Goal: Information Seeking & Learning: Find specific fact

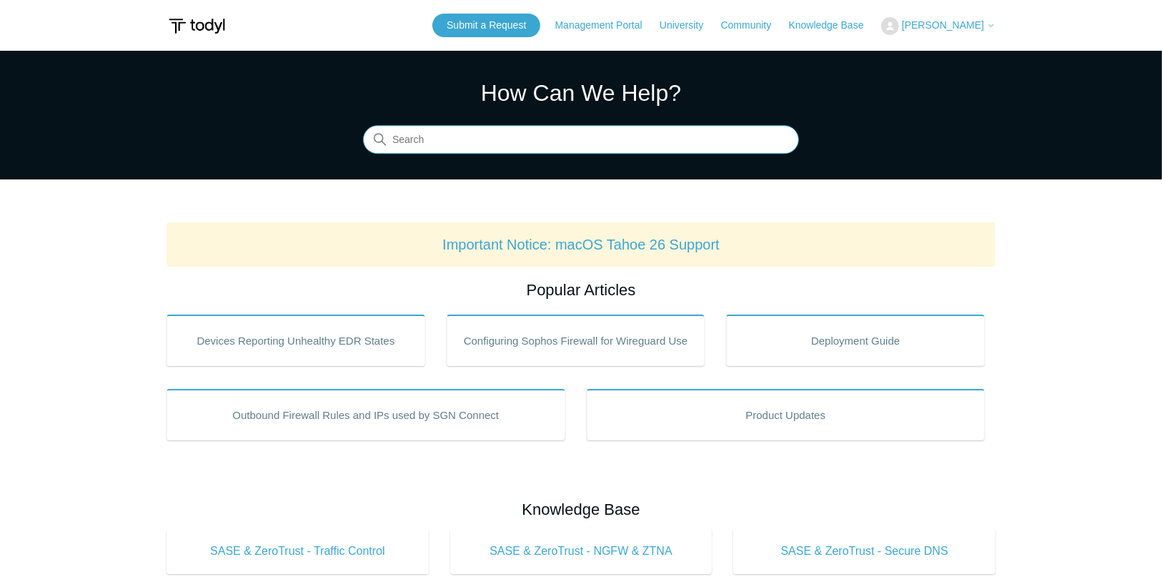
click at [468, 147] on input "Search" at bounding box center [581, 140] width 436 height 29
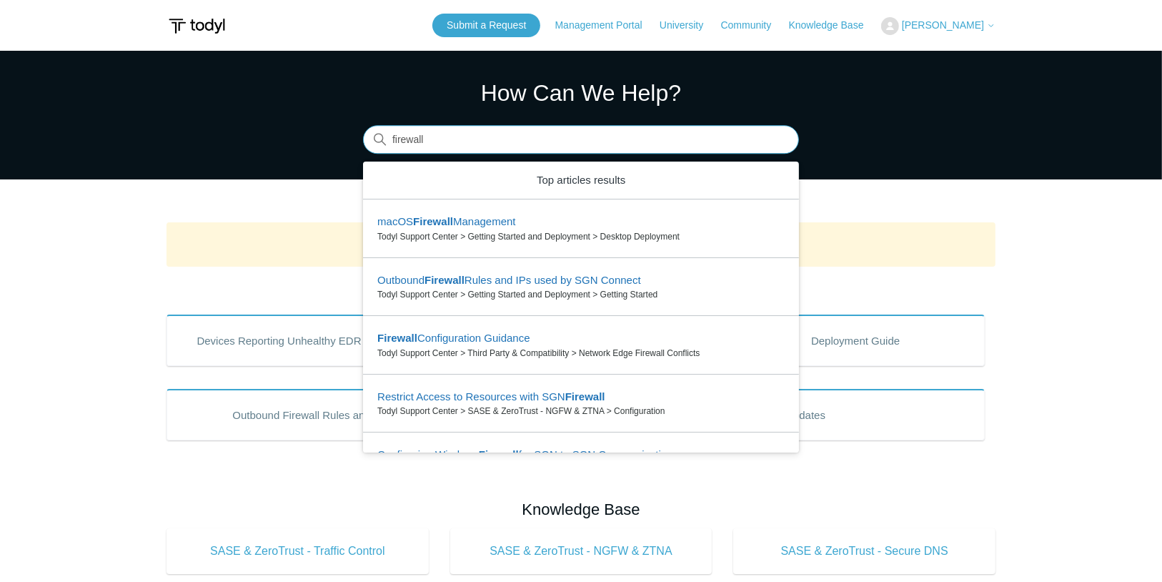
type input "firewall"
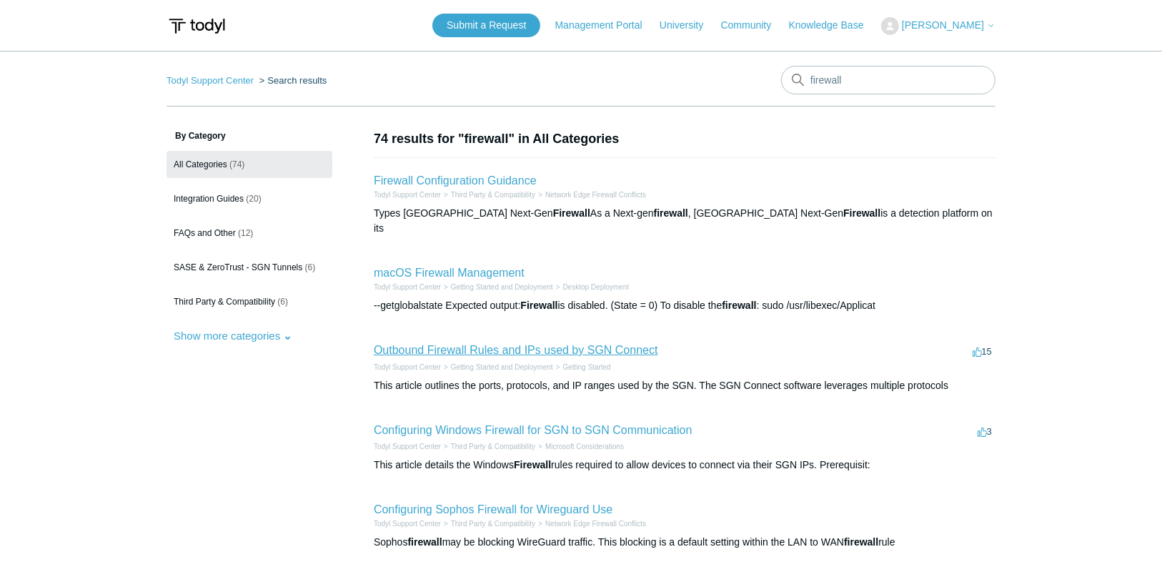
click at [468, 344] on link "Outbound Firewall Rules and IPs used by SGN Connect" at bounding box center [516, 350] width 284 height 12
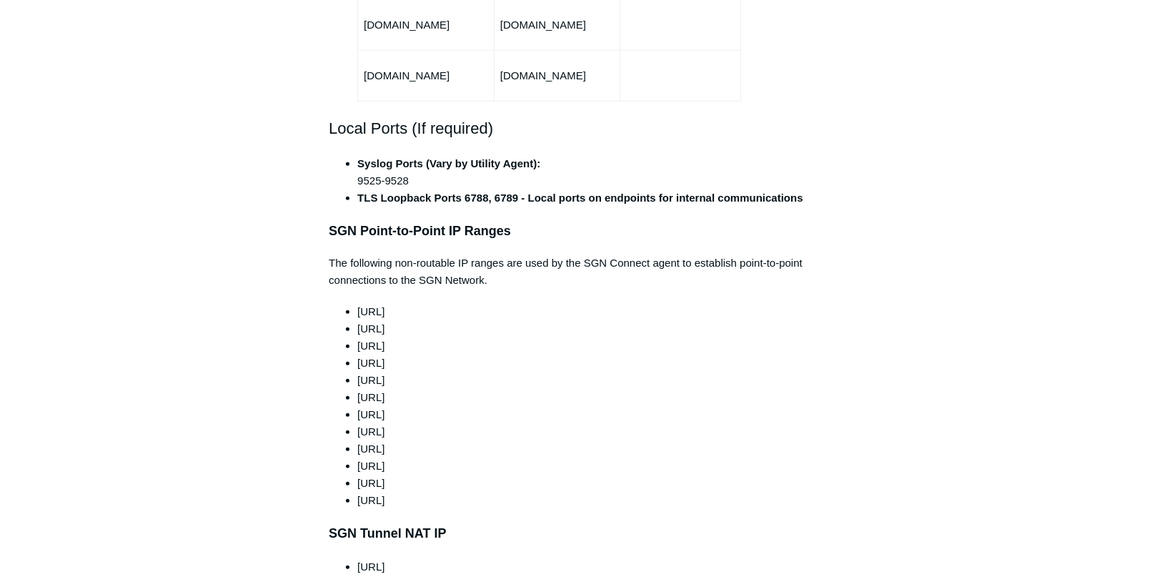
scroll to position [1258, 0]
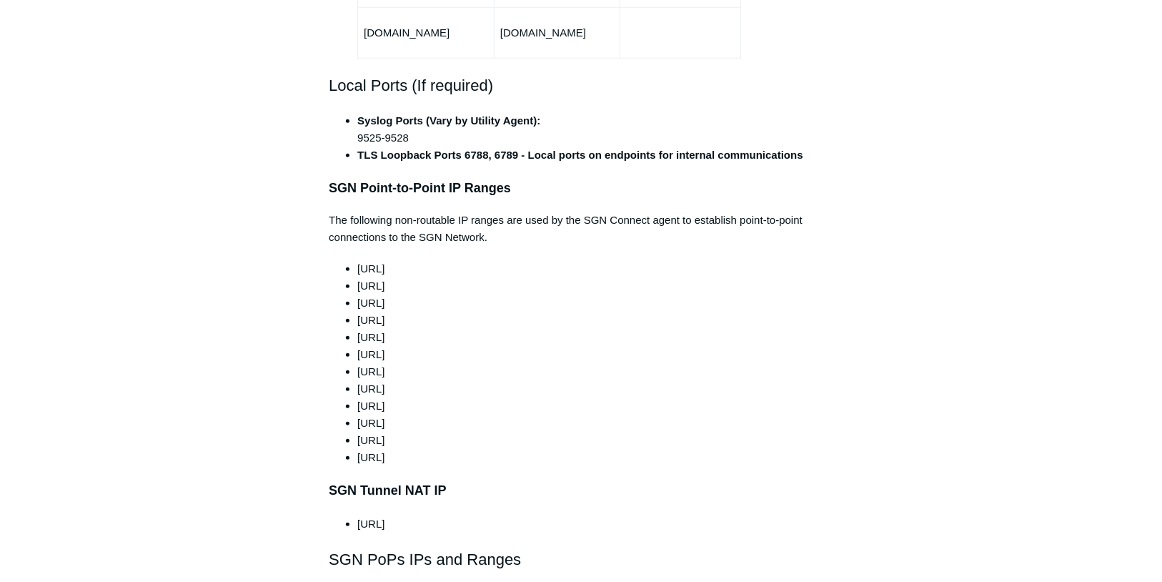
drag, startPoint x: 961, startPoint y: 272, endPoint x: 942, endPoint y: 39, distance: 233.7
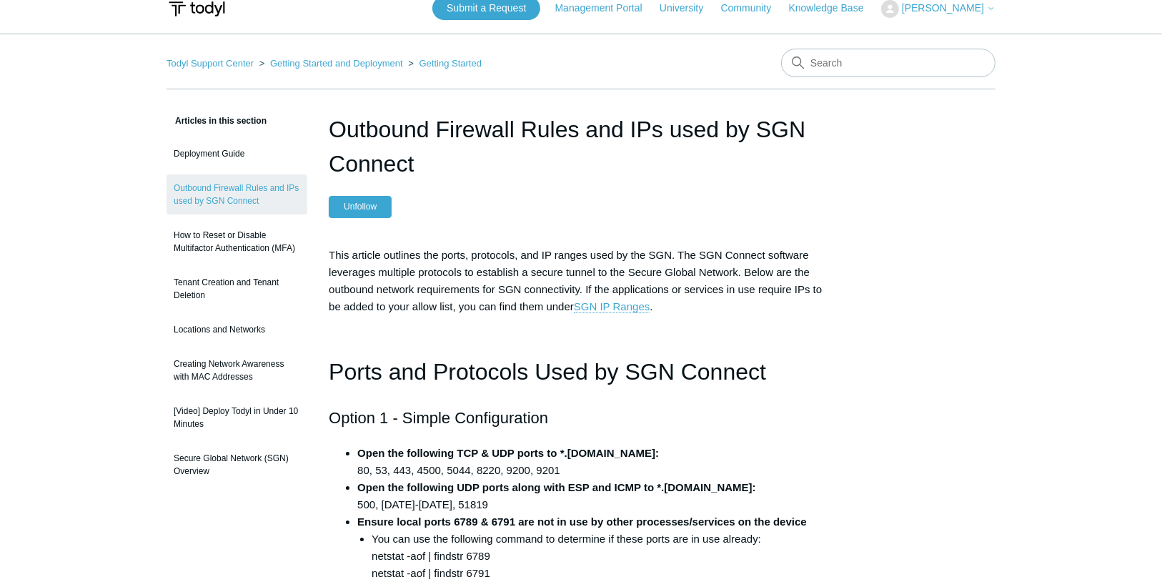
scroll to position [0, 0]
